Goal: Information Seeking & Learning: Learn about a topic

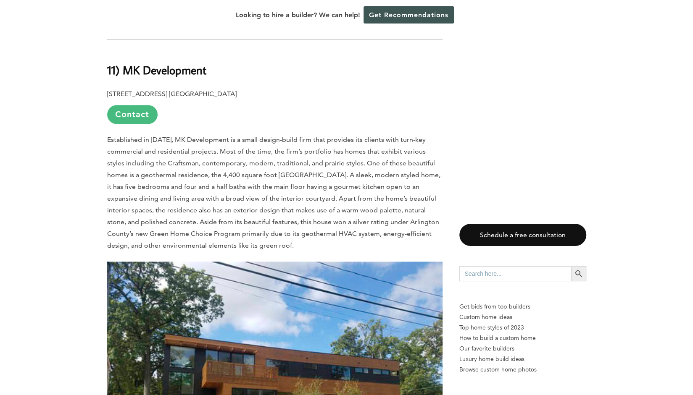
scroll to position [672, 0]
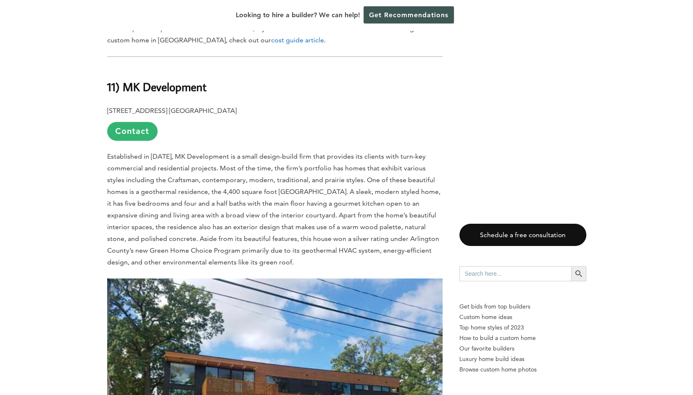
click at [157, 67] on h2 "11) MK Development" at bounding box center [274, 81] width 335 height 29
click at [143, 79] on b "11) MK Development" at bounding box center [156, 86] width 99 height 15
drag, startPoint x: 143, startPoint y: 77, endPoint x: 127, endPoint y: 75, distance: 16.1
click at [127, 79] on b "11) MK Development" at bounding box center [156, 86] width 99 height 15
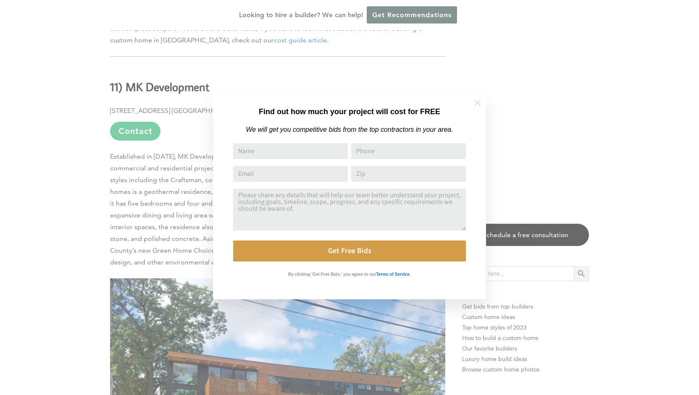
click at [485, 102] on button at bounding box center [477, 102] width 29 height 29
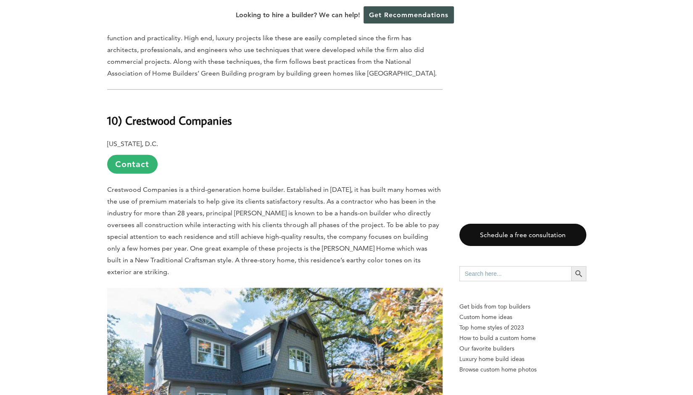
scroll to position [1232, 0]
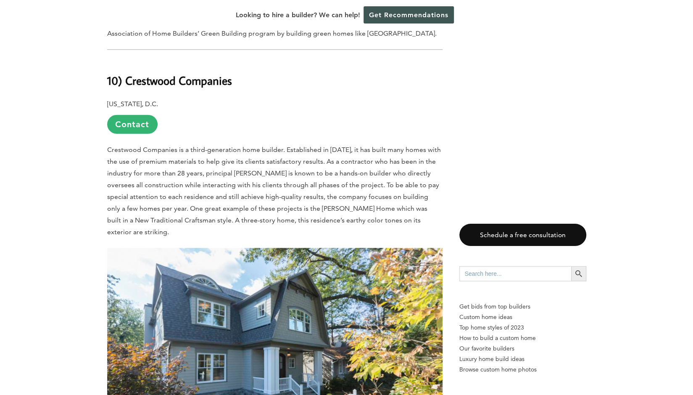
click at [147, 73] on b "10) Crestwood Companies" at bounding box center [169, 80] width 125 height 15
drag, startPoint x: 148, startPoint y: 70, endPoint x: 208, endPoint y: 65, distance: 60.7
click at [208, 73] on b "10) Crestwood Companies" at bounding box center [169, 80] width 125 height 15
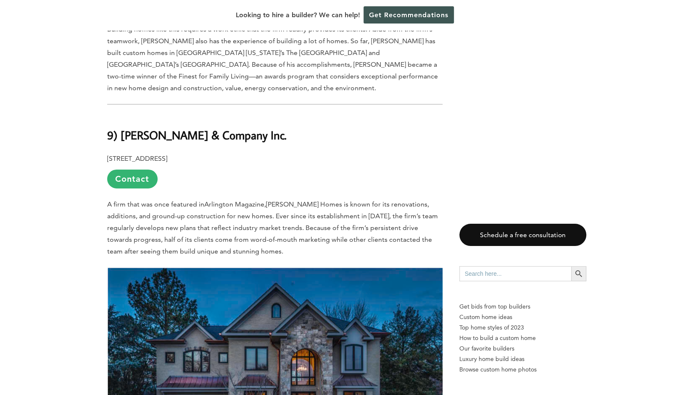
scroll to position [1680, 0]
click at [136, 128] on b "9) [PERSON_NAME] & Company Inc." at bounding box center [196, 135] width 179 height 15
click at [242, 128] on b "9) [PERSON_NAME] & Company Inc." at bounding box center [196, 135] width 179 height 15
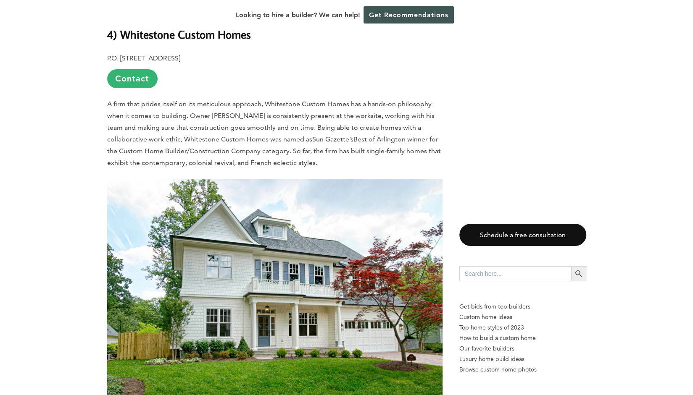
scroll to position [4145, 0]
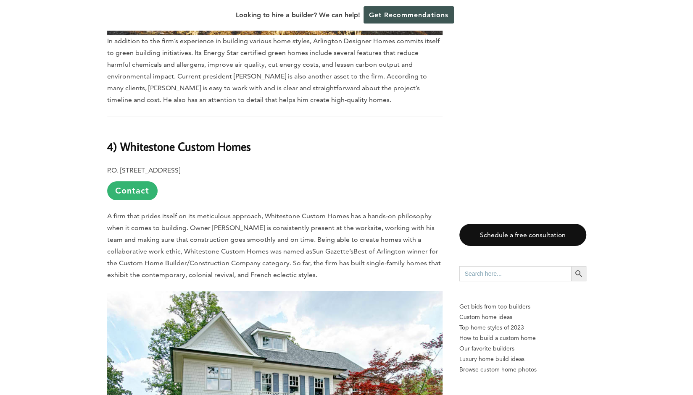
click at [130, 139] on b "4) Whitestone Custom Homes" at bounding box center [179, 146] width 144 height 15
drag, startPoint x: 130, startPoint y: 102, endPoint x: 231, endPoint y: 103, distance: 100.8
click at [231, 139] on b "4) Whitestone Custom Homes" at bounding box center [179, 146] width 144 height 15
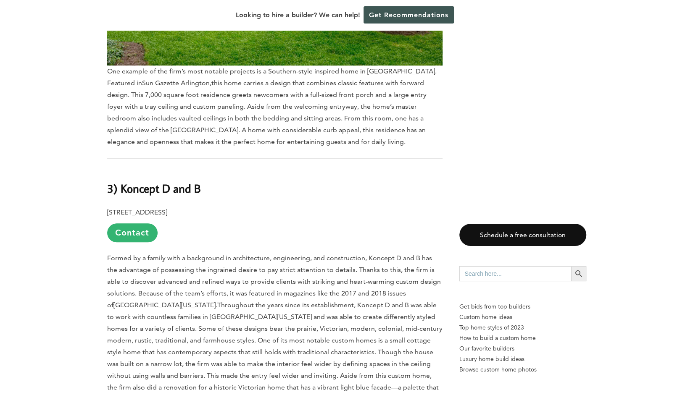
scroll to position [4481, 0]
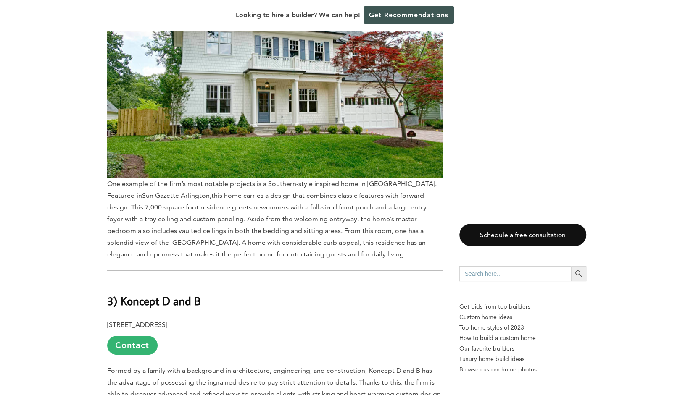
click at [126, 294] on b "3) Koncept D and B" at bounding box center [153, 301] width 93 height 15
drag, startPoint x: 126, startPoint y: 249, endPoint x: 220, endPoint y: 259, distance: 94.6
click at [220, 281] on h2 "3) Koncept D and B" at bounding box center [274, 295] width 335 height 29
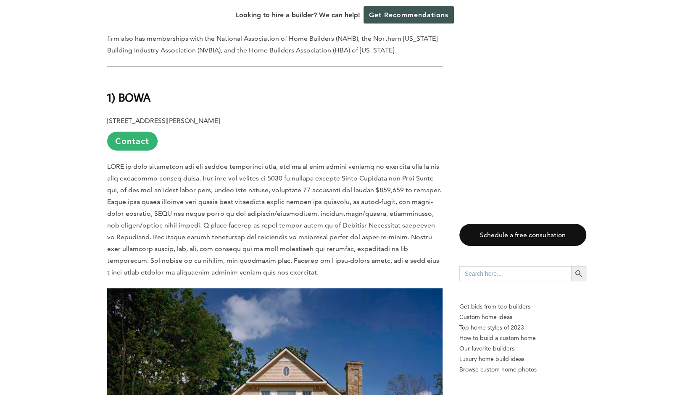
scroll to position [5601, 0]
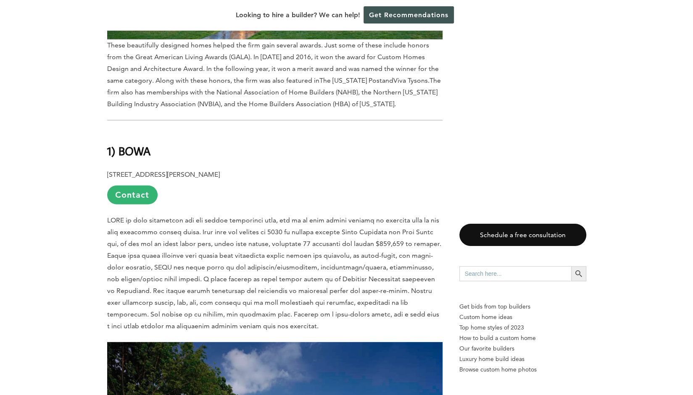
click at [140, 144] on b "1) BOWA" at bounding box center [128, 151] width 43 height 15
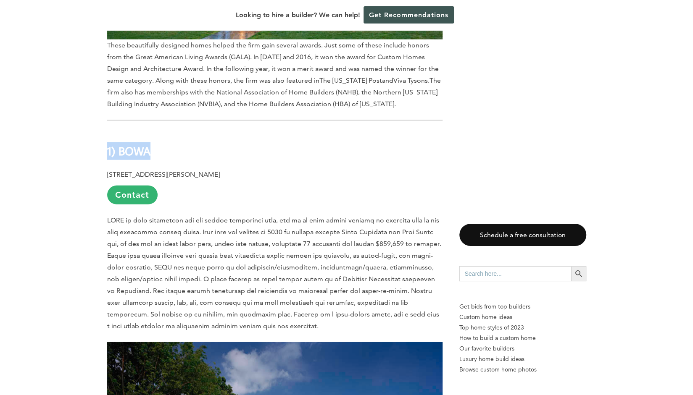
click at [155, 131] on h2 "1) BOWA" at bounding box center [274, 145] width 335 height 29
click at [146, 144] on b "1) BOWA" at bounding box center [128, 151] width 43 height 15
click at [152, 131] on h2 "1) BOWA" at bounding box center [274, 145] width 335 height 29
click at [134, 144] on b "1) BOWA" at bounding box center [128, 151] width 43 height 15
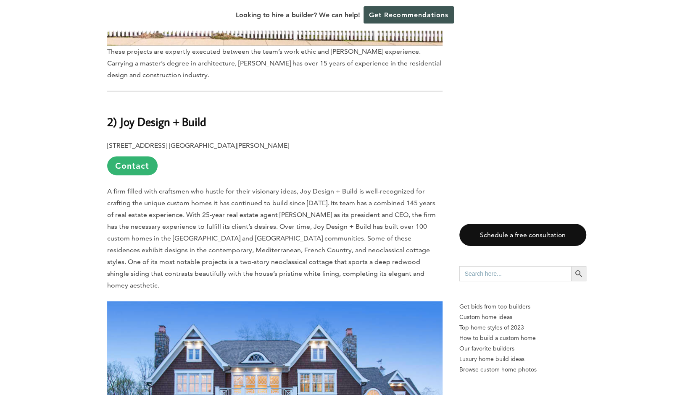
scroll to position [5041, 0]
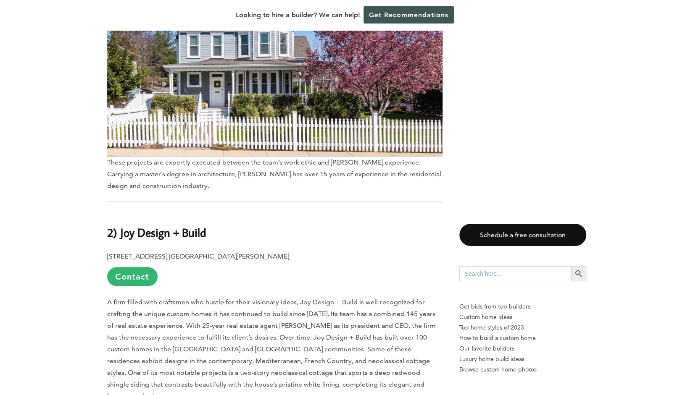
click at [126, 225] on b "2) Joy Design + Build" at bounding box center [156, 232] width 99 height 15
drag, startPoint x: 127, startPoint y: 184, endPoint x: 206, endPoint y: 183, distance: 79.0
click at [206, 225] on b "2) Joy Design + Build" at bounding box center [156, 232] width 99 height 15
